Goal: Information Seeking & Learning: Learn about a topic

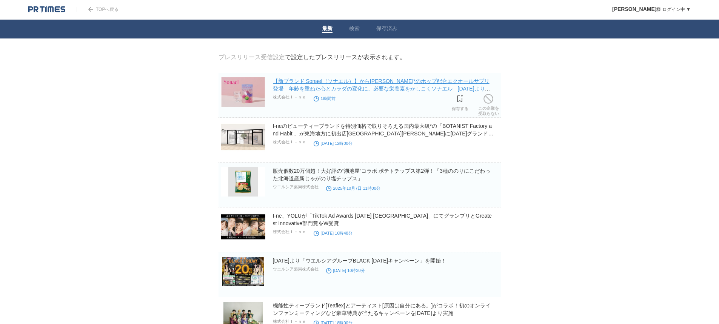
click at [393, 88] on link "【新ブランド Sonael（ソナエル）】から[PERSON_NAME]*のホップ配合エクオールサプリ登場　年齢を重ねた心とカラダの変化に、必要な栄養素をかしこ…" at bounding box center [381, 88] width 217 height 21
